Goal: Transaction & Acquisition: Download file/media

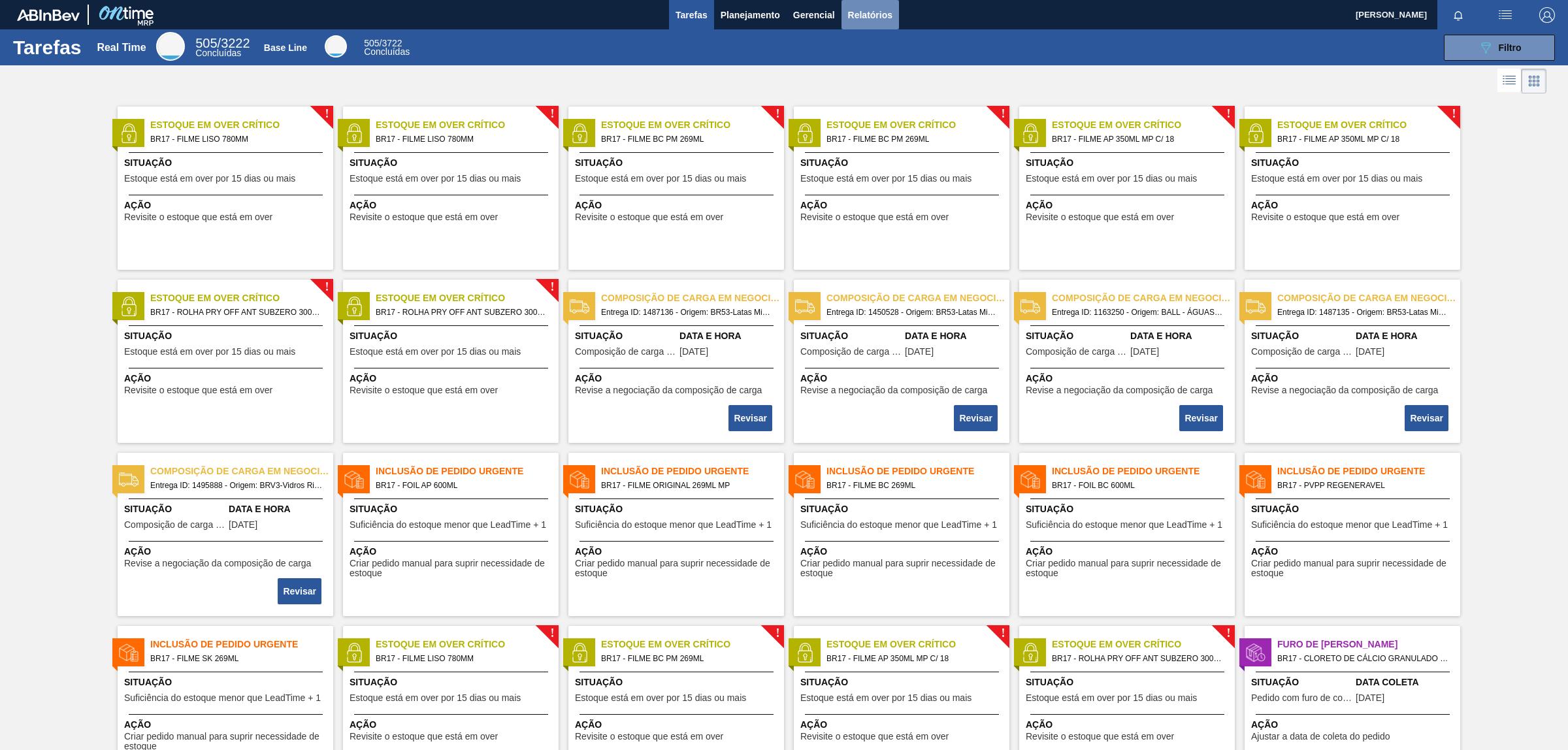
click at [869, 12] on span "Relatórios" at bounding box center [870, 15] width 45 height 16
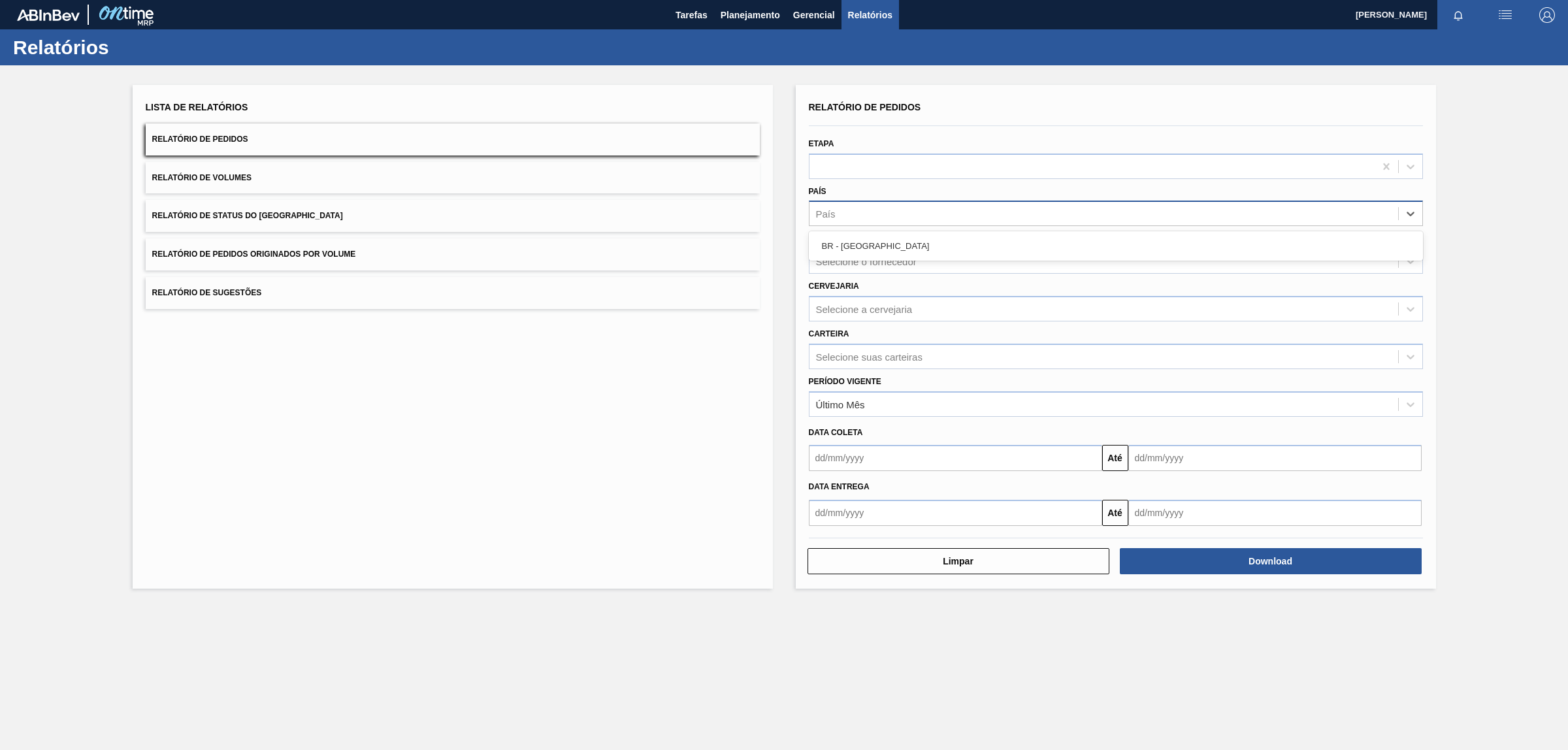
click at [880, 205] on div "País" at bounding box center [1103, 214] width 589 height 19
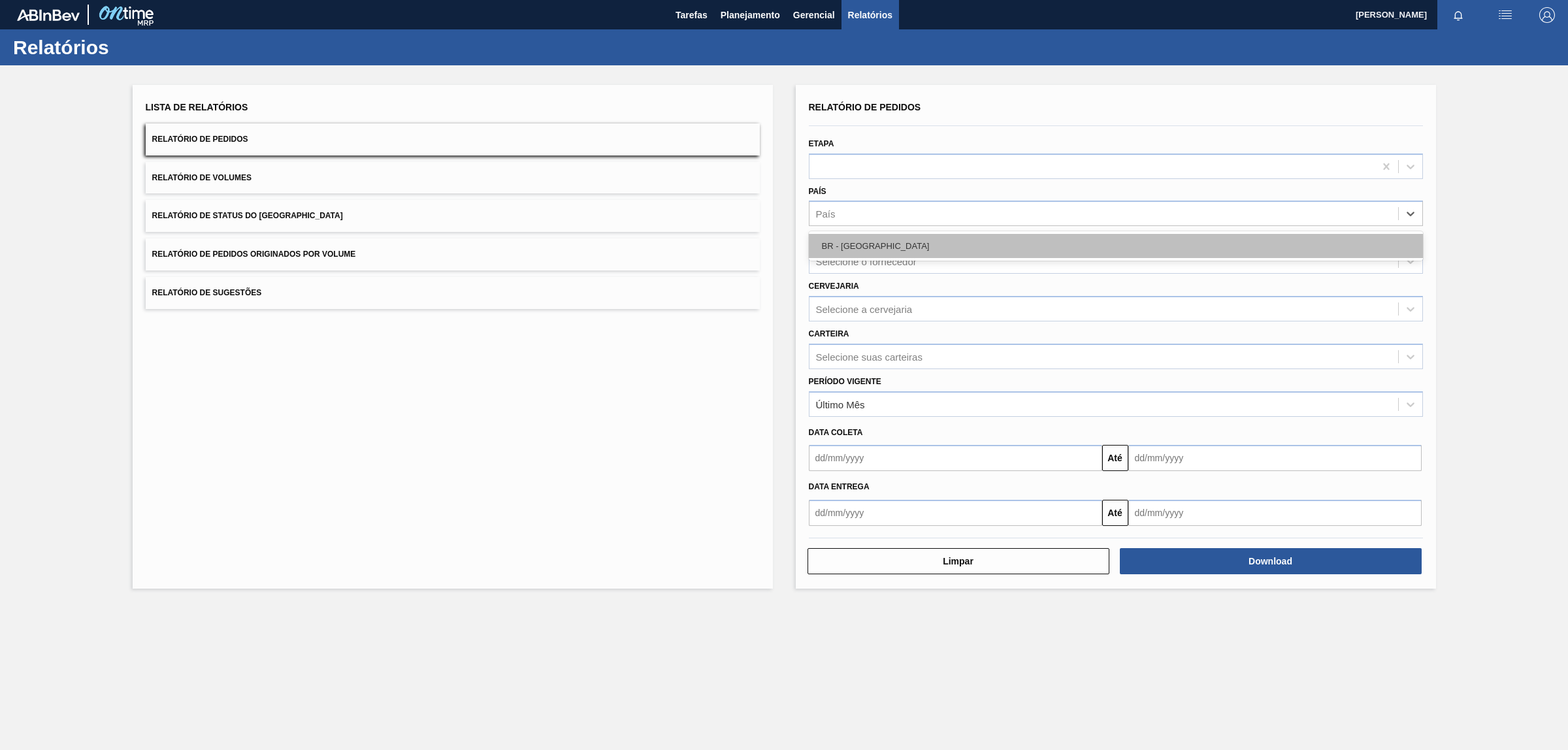
click at [867, 244] on div "BR - [GEOGRAPHIC_DATA]" at bounding box center [1115, 246] width 614 height 24
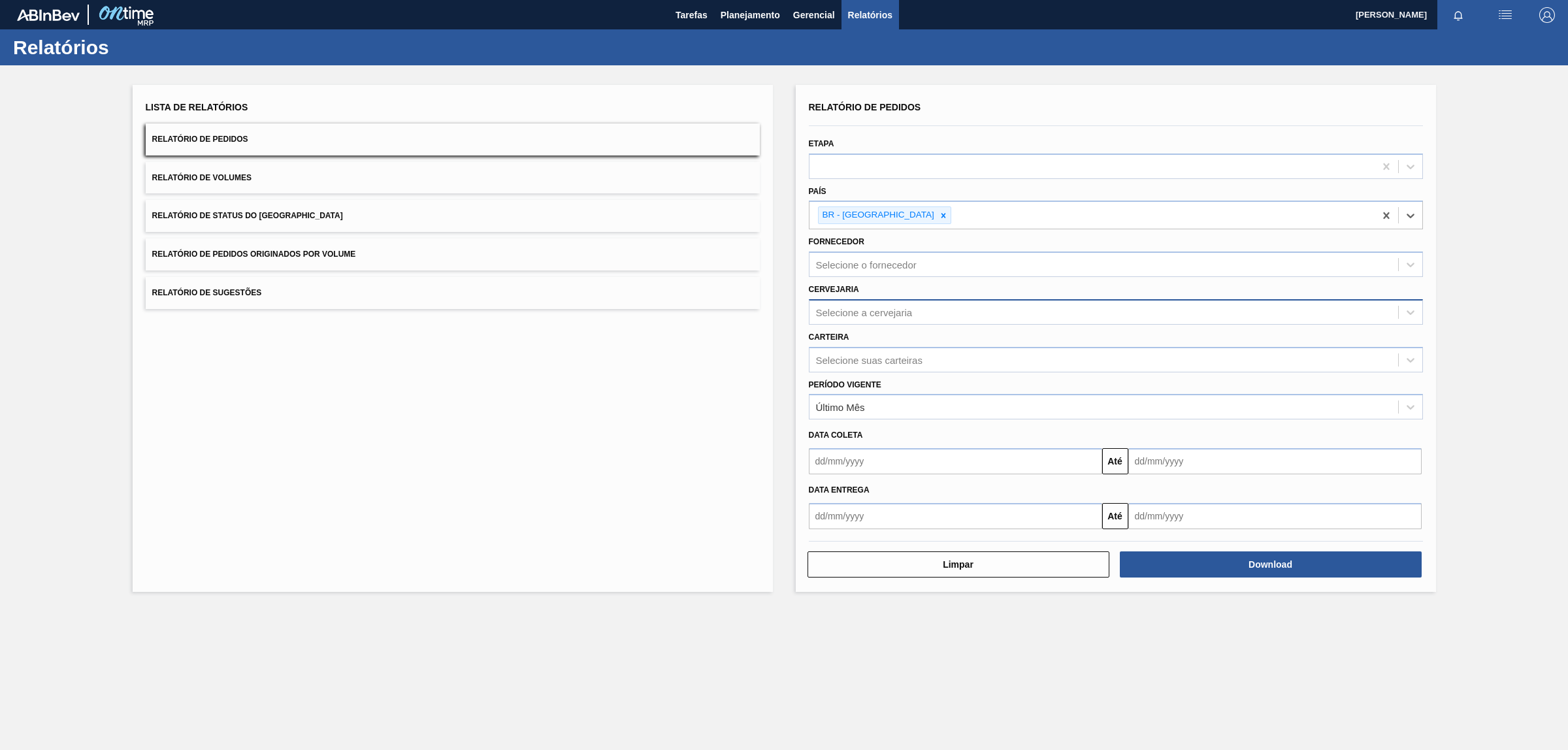
click at [886, 311] on div "Selecione a cervejaria" at bounding box center [864, 312] width 97 height 11
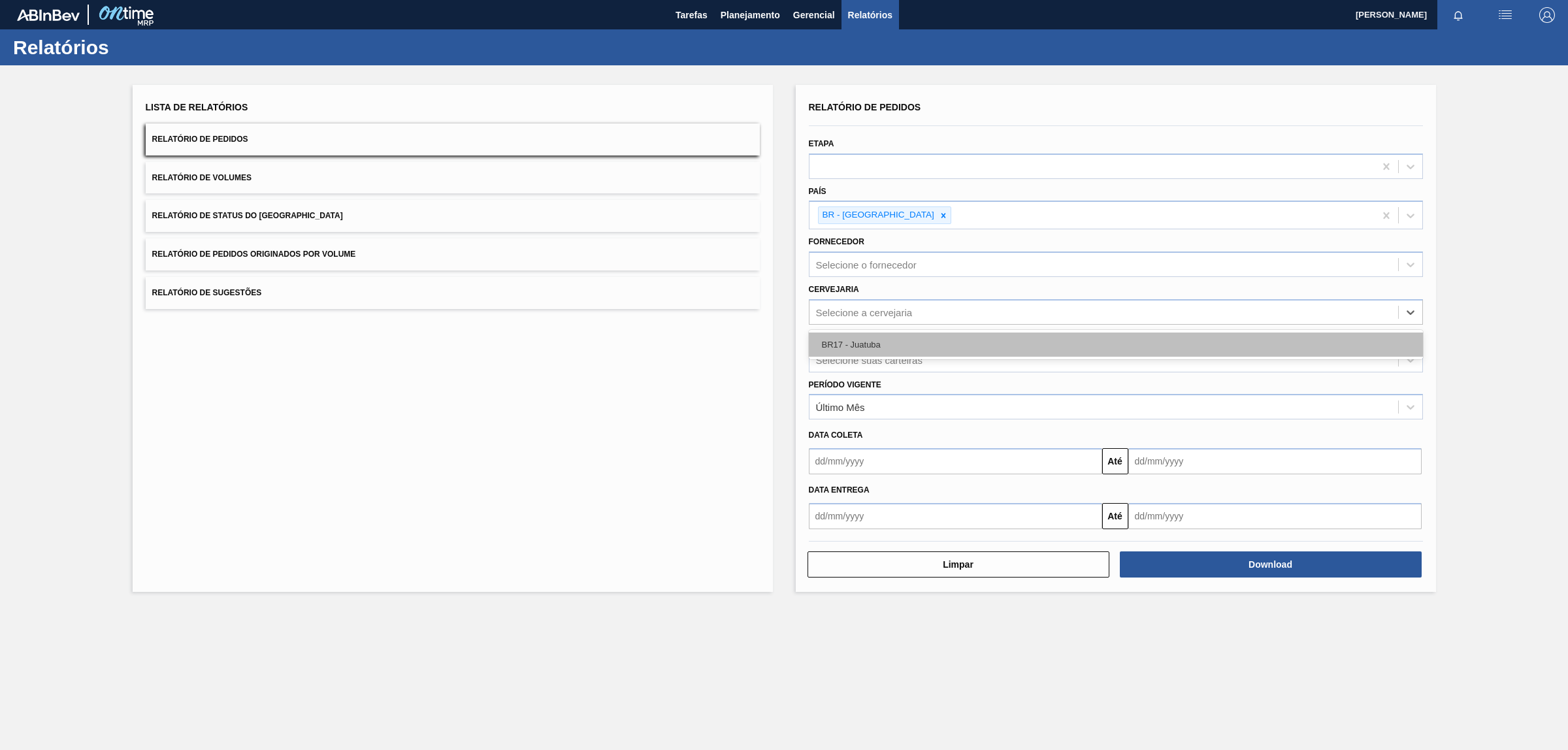
click at [883, 346] on div "BR17 - Juatuba" at bounding box center [1115, 344] width 614 height 24
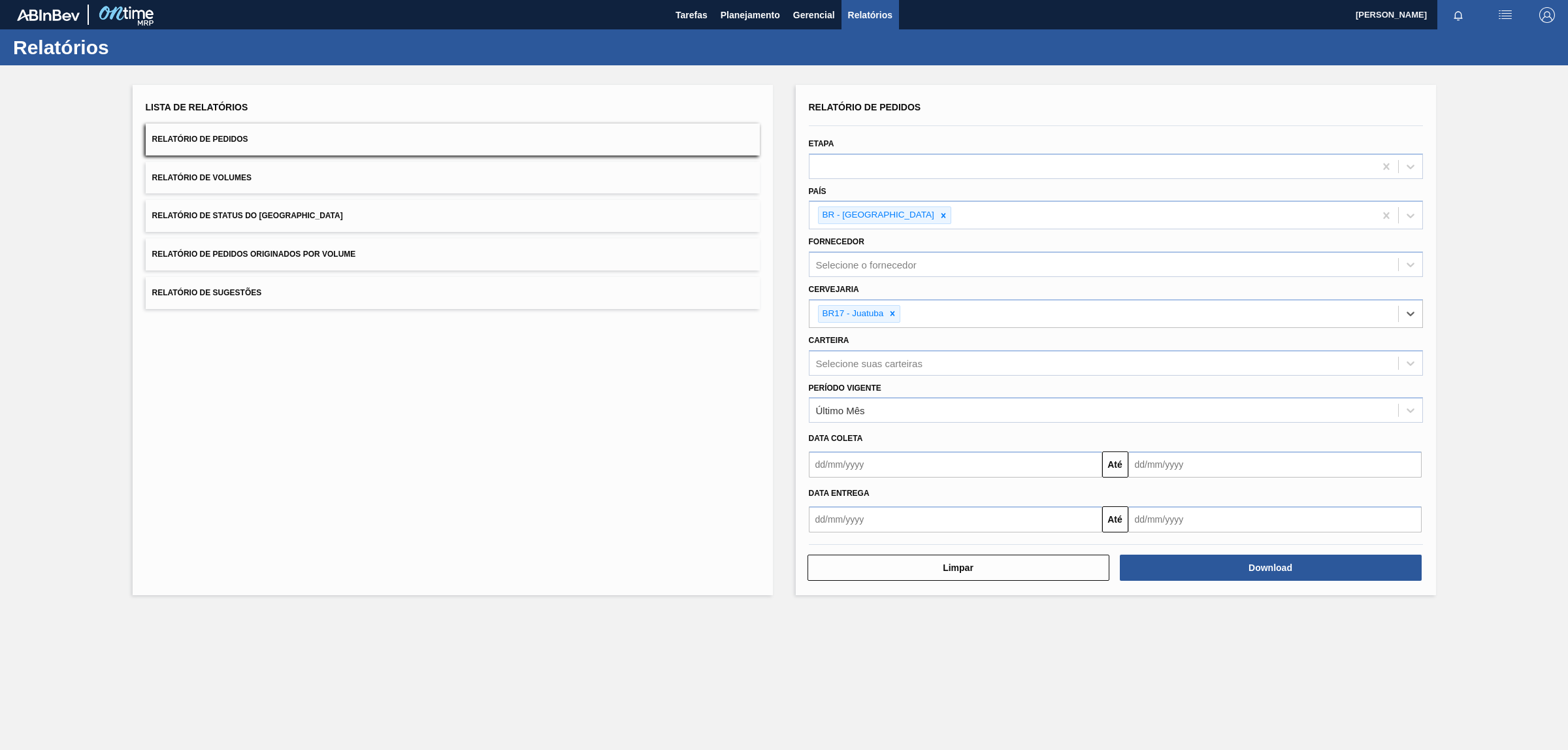
click at [840, 517] on input "text" at bounding box center [955, 519] width 293 height 26
click at [822, 552] on button "Previous Month" at bounding box center [821, 551] width 9 height 9
click at [873, 591] on div "1" at bounding box center [865, 591] width 17 height 17
type input "[DATE]"
click at [1215, 526] on input "text" at bounding box center [1275, 519] width 293 height 26
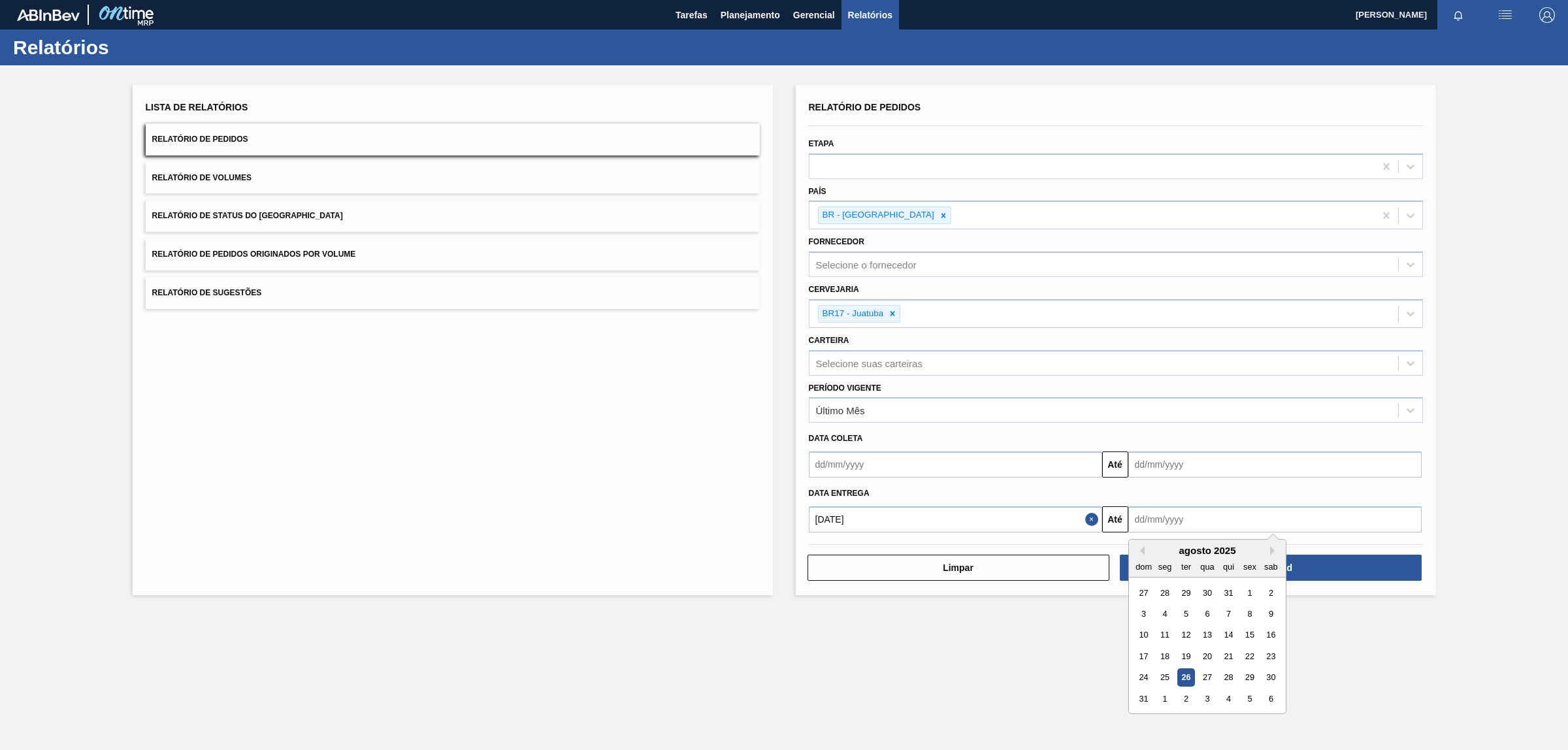
click at [1268, 548] on div "agosto 2025" at bounding box center [1208, 550] width 157 height 11
click at [1272, 549] on button "Next Month" at bounding box center [1275, 551] width 9 height 9
click at [1273, 550] on button "Next Month" at bounding box center [1275, 551] width 9 height 9
click at [1142, 699] on div "30" at bounding box center [1143, 698] width 17 height 17
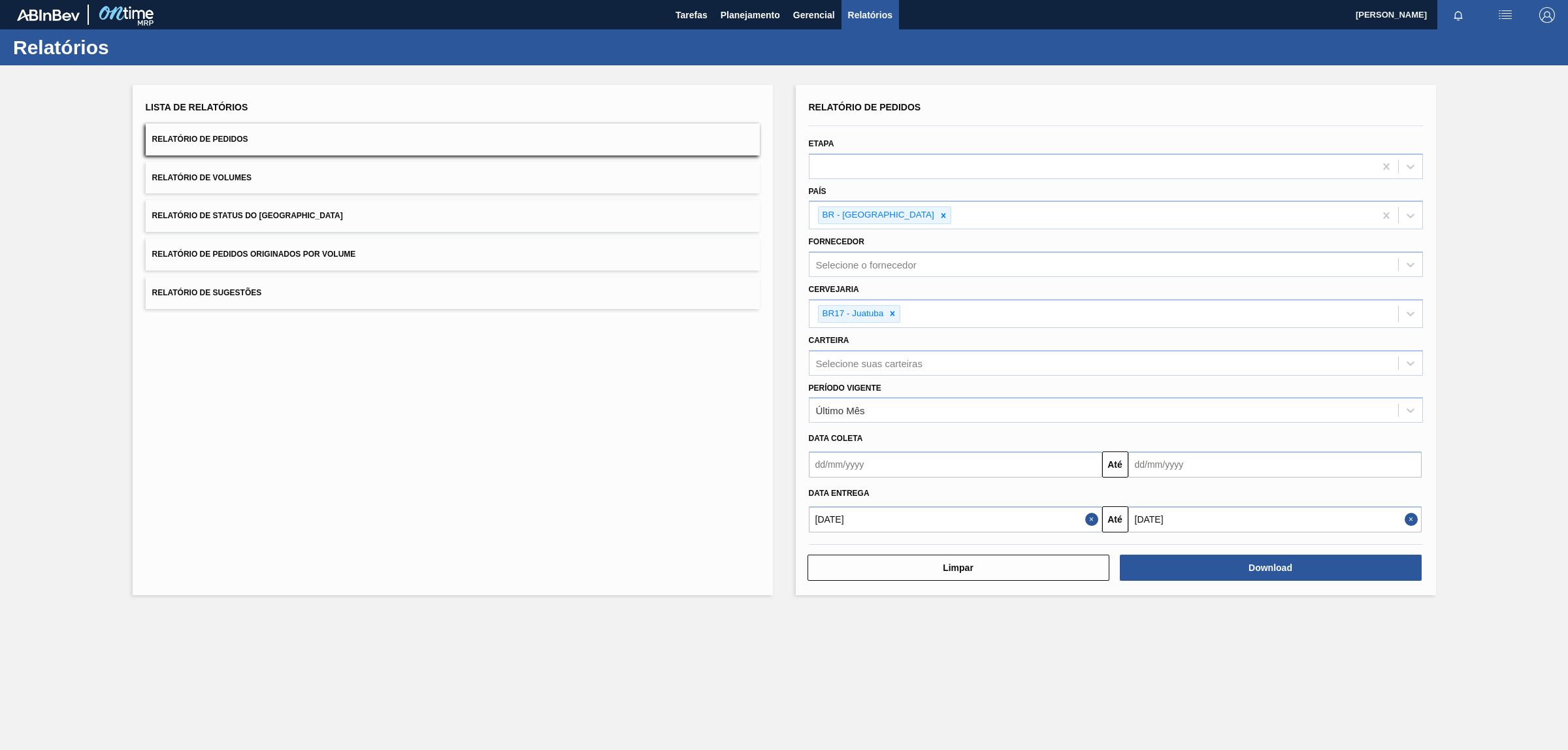
type input "[DATE]"
click at [1356, 566] on button "Download" at bounding box center [1270, 567] width 302 height 26
